Goal: Task Accomplishment & Management: Manage account settings

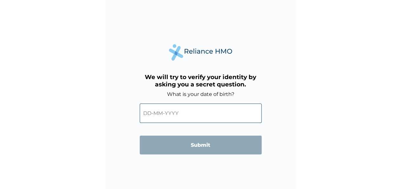
click at [175, 114] on input "text" at bounding box center [201, 113] width 122 height 19
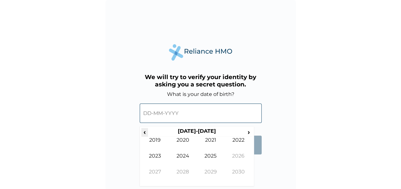
click at [143, 132] on span "‹" at bounding box center [144, 132] width 7 height 8
click at [143, 133] on span "‹" at bounding box center [144, 132] width 7 height 8
click at [144, 133] on span "‹" at bounding box center [144, 132] width 7 height 8
click at [237, 143] on td "1992" at bounding box center [239, 145] width 28 height 16
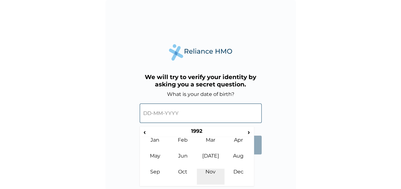
click at [216, 170] on td "Nov" at bounding box center [211, 177] width 28 height 16
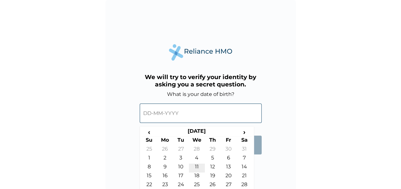
click at [196, 165] on td "11" at bounding box center [197, 168] width 16 height 9
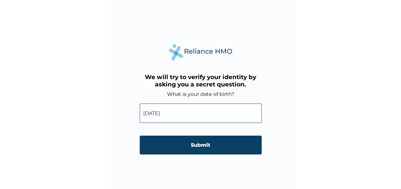
click at [176, 118] on input "[DATE]" at bounding box center [201, 113] width 122 height 19
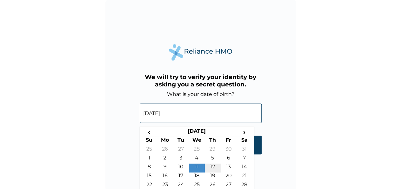
click at [207, 166] on td "12" at bounding box center [213, 168] width 16 height 9
type input "[DATE]"
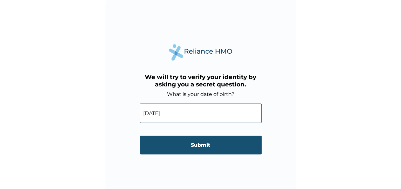
click at [182, 146] on input "Submit" at bounding box center [201, 145] width 122 height 19
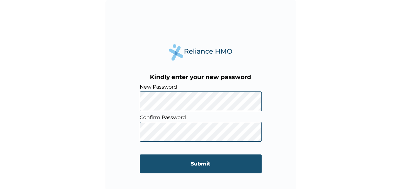
click at [189, 160] on input "Submit" at bounding box center [201, 163] width 122 height 19
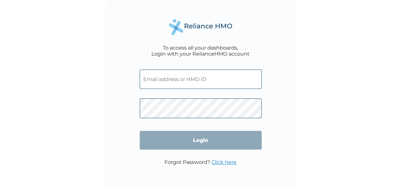
click at [171, 86] on input "text" at bounding box center [201, 79] width 122 height 19
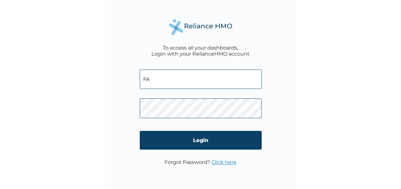
type input "F"
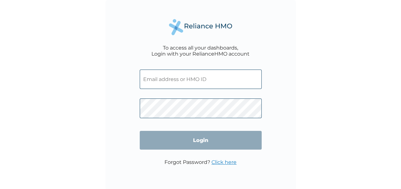
click at [151, 92] on span at bounding box center [201, 77] width 122 height 29
